Goal: Task Accomplishment & Management: Manage account settings

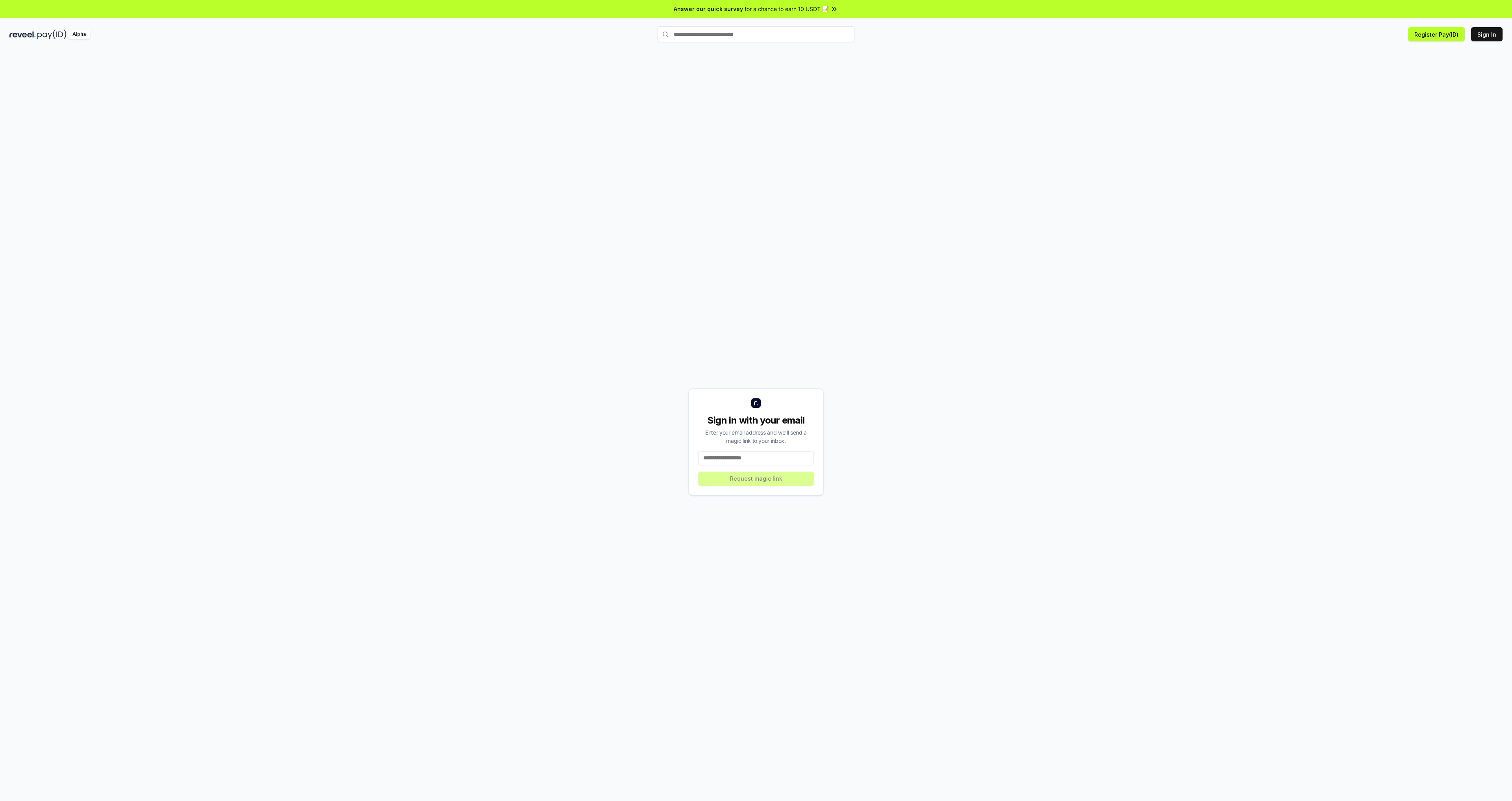
click at [748, 459] on input at bounding box center [755, 458] width 116 height 14
click at [484, 256] on div "Sign in with your email Enter your email address and we’ll send a magic link to…" at bounding box center [756, 442] width 1493 height 763
